Goal: Entertainment & Leisure: Browse casually

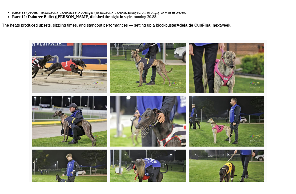
scroll to position [297, 0]
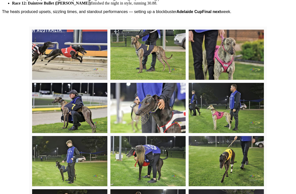
click at [86, 67] on img at bounding box center [69, 55] width 75 height 50
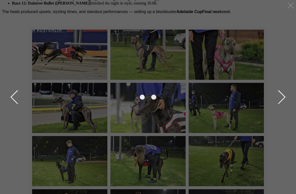
click at [79, 65] on div at bounding box center [148, 97] width 281 height 184
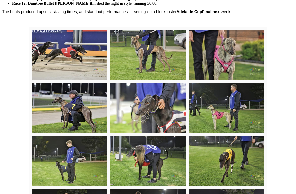
click at [73, 57] on img at bounding box center [69, 55] width 75 height 50
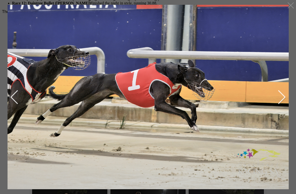
click at [281, 99] on button "next" at bounding box center [277, 96] width 15 height 25
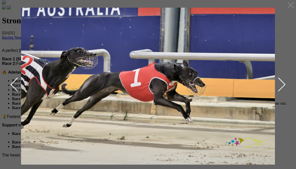
scroll to position [152, 0]
click at [288, 81] on div at bounding box center [148, 92] width 281 height 177
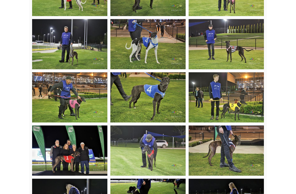
scroll to position [521, 0]
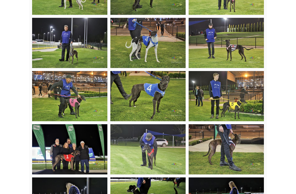
click at [80, 105] on img at bounding box center [69, 96] width 75 height 50
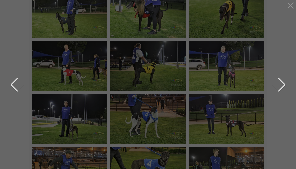
scroll to position [440, 0]
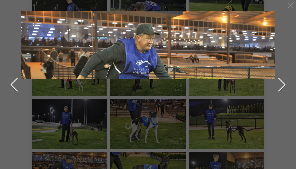
click at [203, 127] on img at bounding box center [148, 95] width 254 height 169
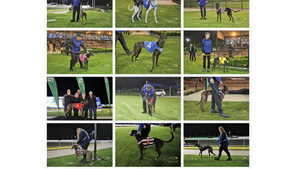
scroll to position [556, 0]
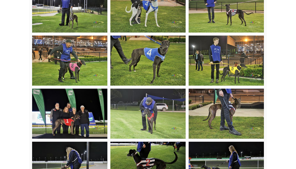
click at [81, 65] on img at bounding box center [69, 61] width 75 height 50
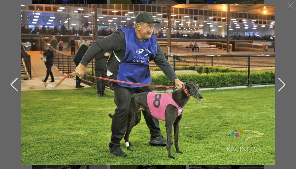
click at [284, 86] on button "next" at bounding box center [277, 84] width 15 height 25
click at [285, 83] on button "next" at bounding box center [277, 84] width 15 height 25
click at [281, 86] on button "next" at bounding box center [277, 84] width 15 height 25
click at [283, 85] on button "next" at bounding box center [277, 84] width 15 height 25
click at [17, 84] on button "previous" at bounding box center [18, 84] width 15 height 25
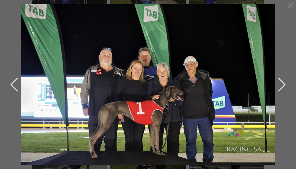
click at [282, 83] on button "next" at bounding box center [277, 84] width 15 height 25
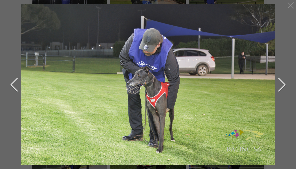
click at [282, 81] on button "next" at bounding box center [277, 84] width 15 height 25
click at [283, 82] on button "next" at bounding box center [277, 84] width 15 height 25
click at [284, 83] on button "next" at bounding box center [277, 84] width 15 height 25
click at [283, 83] on button "next" at bounding box center [277, 84] width 15 height 25
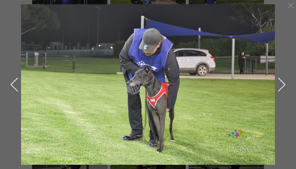
click at [283, 83] on button "next" at bounding box center [277, 84] width 15 height 25
click at [284, 83] on button "next" at bounding box center [277, 84] width 15 height 25
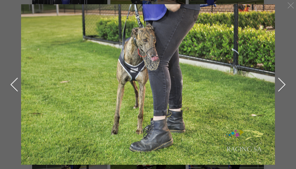
click at [283, 84] on button "next" at bounding box center [277, 84] width 15 height 25
click at [284, 82] on button "next" at bounding box center [277, 84] width 15 height 25
click at [282, 85] on button "next" at bounding box center [277, 84] width 15 height 25
click at [281, 86] on button "next" at bounding box center [277, 84] width 15 height 25
click at [282, 85] on button "next" at bounding box center [277, 84] width 15 height 25
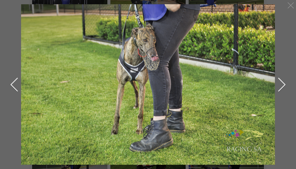
click at [284, 82] on button "next" at bounding box center [277, 84] width 15 height 25
click at [284, 85] on button "next" at bounding box center [277, 84] width 15 height 25
click at [284, 82] on button "next" at bounding box center [277, 84] width 15 height 25
click at [283, 82] on button "next" at bounding box center [277, 84] width 15 height 25
click at [284, 84] on button "next" at bounding box center [277, 84] width 15 height 25
